Goal: Task Accomplishment & Management: Manage account settings

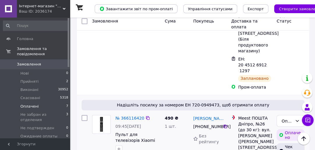
scroll to position [675, 0]
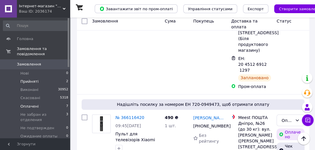
click at [31, 79] on span "Прийняті" at bounding box center [29, 81] width 18 height 5
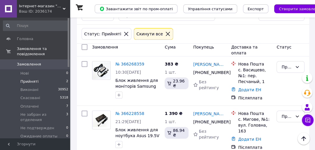
scroll to position [98, 0]
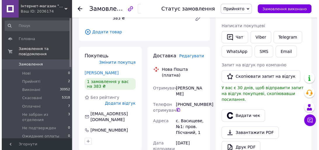
scroll to position [140, 0]
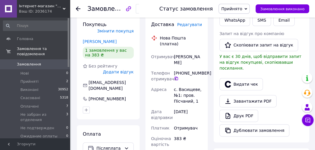
click at [187, 25] on span "Редагувати" at bounding box center [189, 24] width 25 height 5
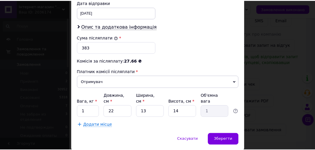
scroll to position [280, 0]
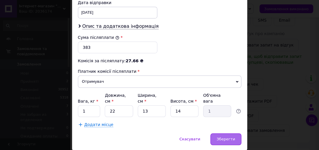
click at [222, 136] on span "Зберегти" at bounding box center [225, 138] width 18 height 4
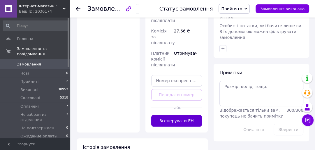
click at [183, 115] on button "Згенерувати ЕН" at bounding box center [176, 121] width 51 height 12
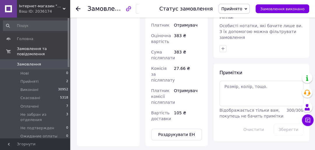
scroll to position [3, 0]
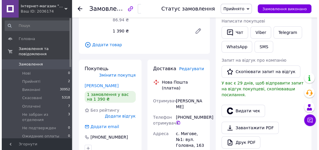
scroll to position [117, 0]
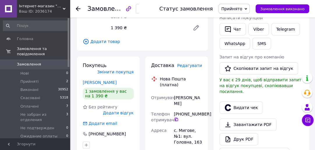
click at [185, 63] on span "Редагувати" at bounding box center [189, 65] width 25 height 5
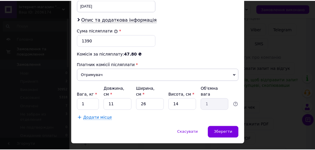
scroll to position [294, 0]
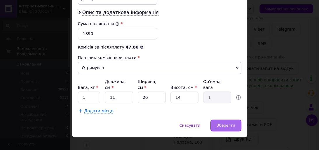
click at [219, 123] on span "Зберегти" at bounding box center [225, 125] width 18 height 4
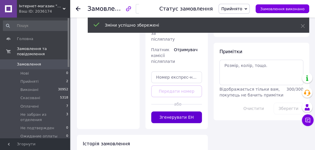
scroll to position [303, 0]
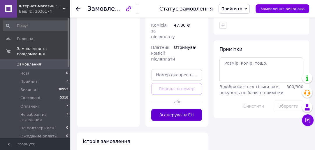
click at [178, 109] on button "Згенерувати ЕН" at bounding box center [176, 115] width 51 height 12
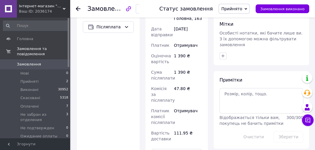
scroll to position [298, 0]
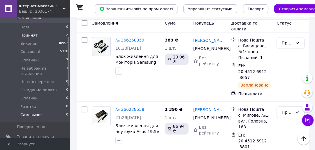
scroll to position [47, 0]
drag, startPoint x: 33, startPoint y: 135, endPoint x: 59, endPoint y: 106, distance: 38.2
click at [34, 143] on span "[DEMOGRAPHIC_DATA]" at bounding box center [38, 145] width 43 height 5
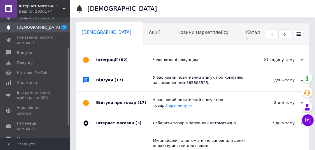
scroll to position [0, 3]
